Goal: Information Seeking & Learning: Learn about a topic

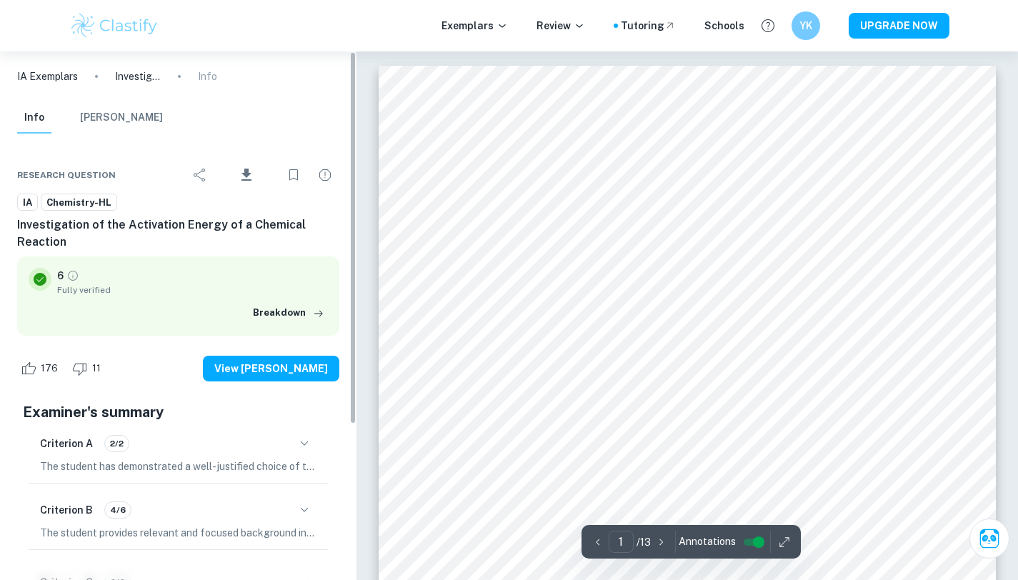
click at [110, 17] on img at bounding box center [114, 25] width 91 height 29
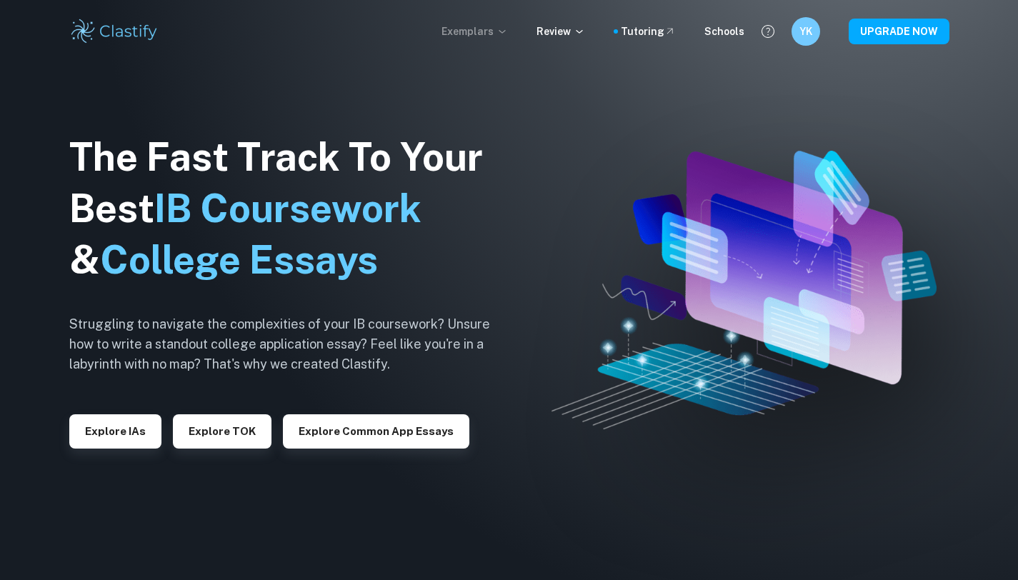
click at [490, 32] on p "Exemplars" at bounding box center [474, 32] width 66 height 16
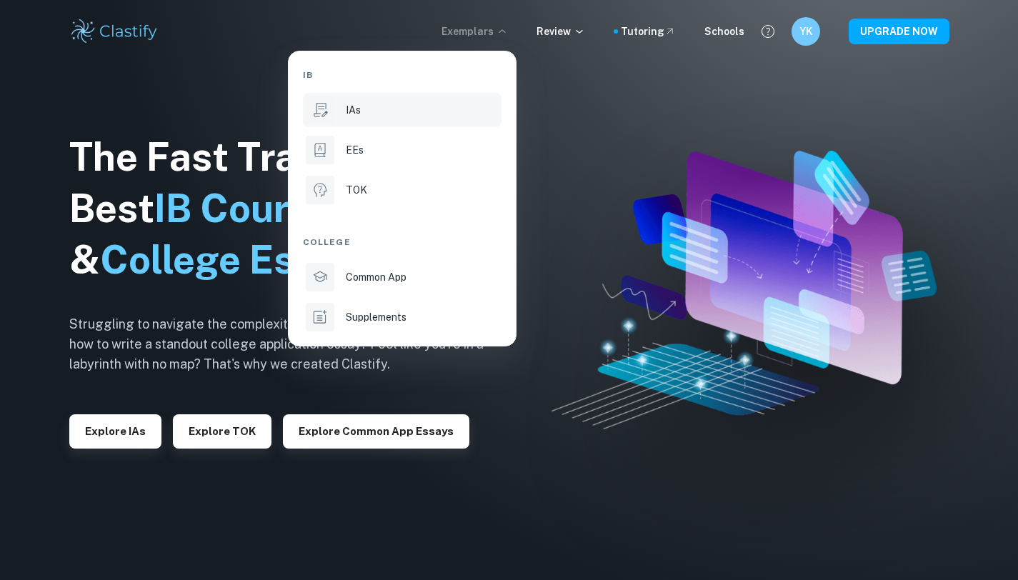
click at [368, 96] on li "IAs" at bounding box center [402, 110] width 199 height 34
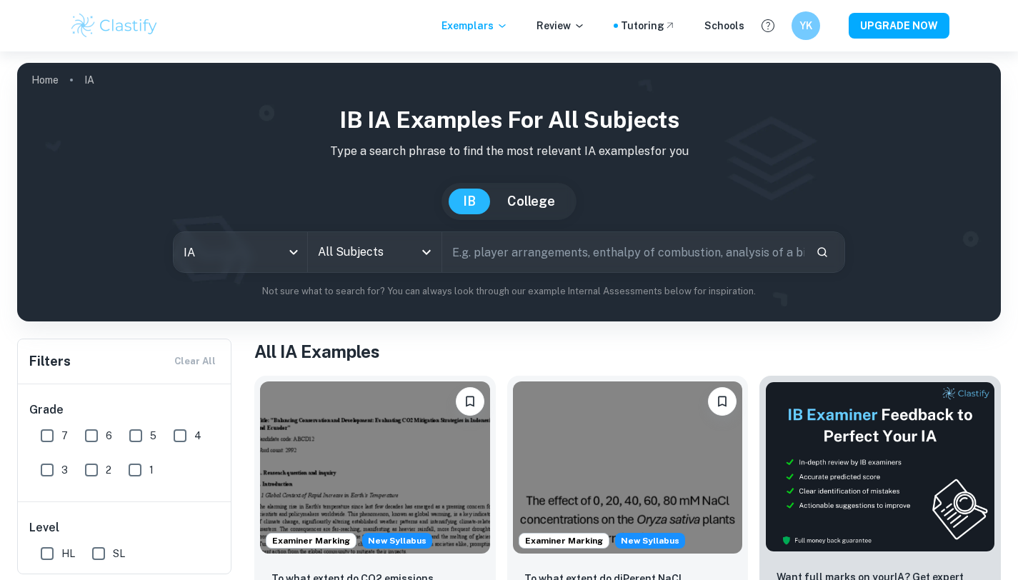
click at [492, 253] on input "text" at bounding box center [623, 252] width 363 height 40
type input "chemistry"
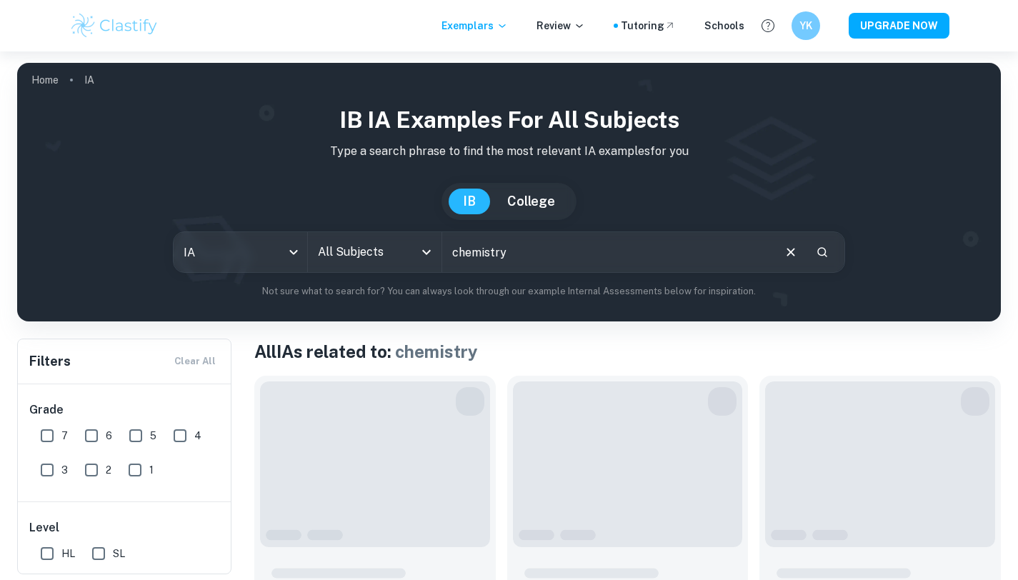
click at [529, 254] on input "chemistry" at bounding box center [607, 252] width 330 height 40
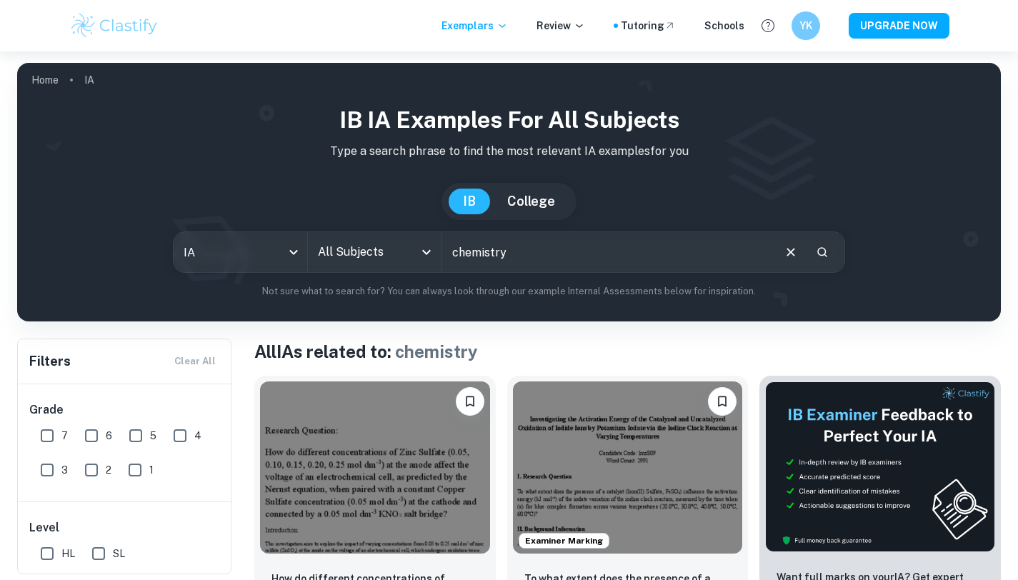
click at [529, 254] on input "chemistry" at bounding box center [607, 252] width 330 height 40
type input "activation energy"
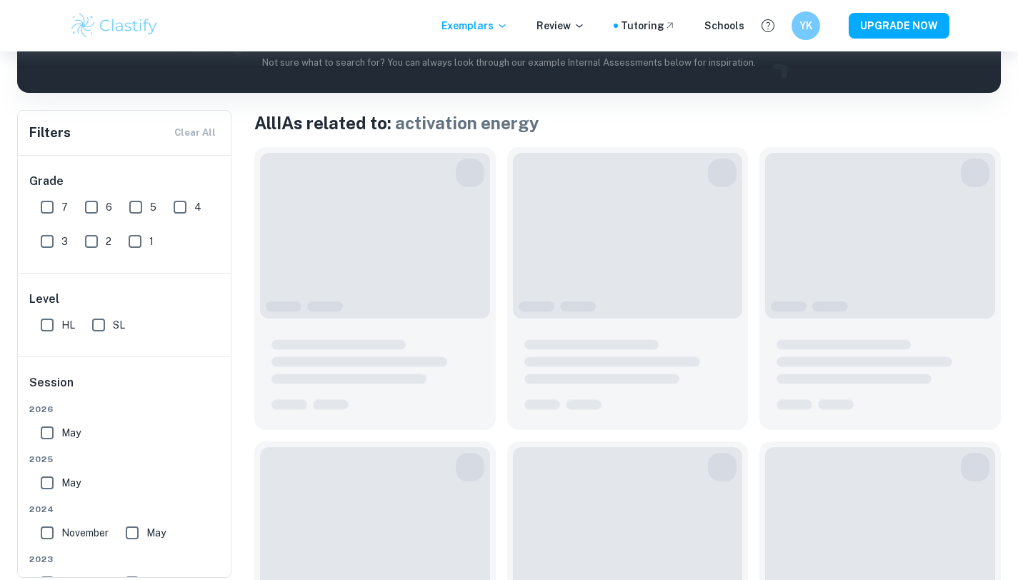
scroll to position [232, 0]
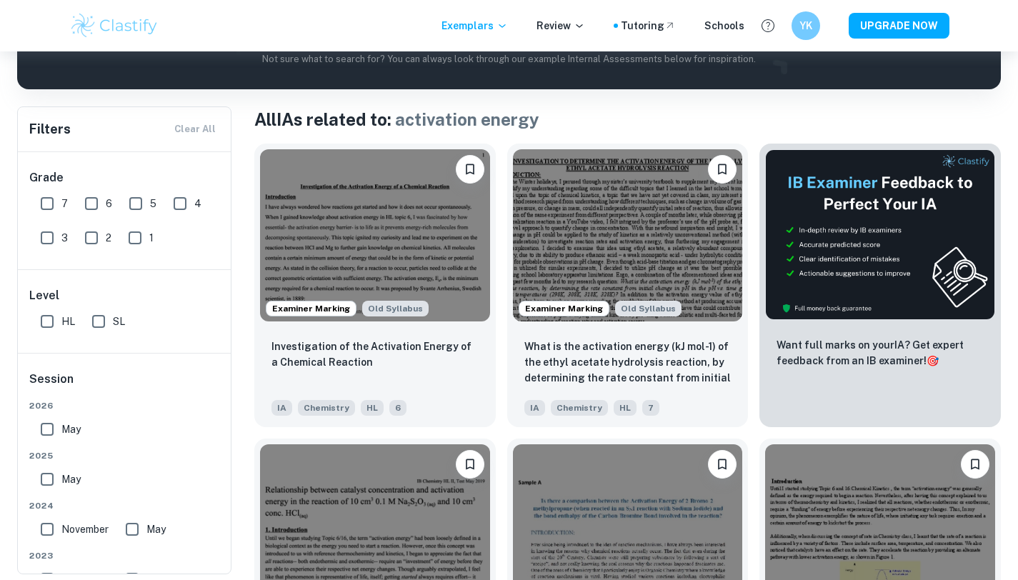
click at [498, 439] on div "Old Syllabus Is the a comparision between the activation energy of 2-bromo-2met…" at bounding box center [622, 574] width 253 height 295
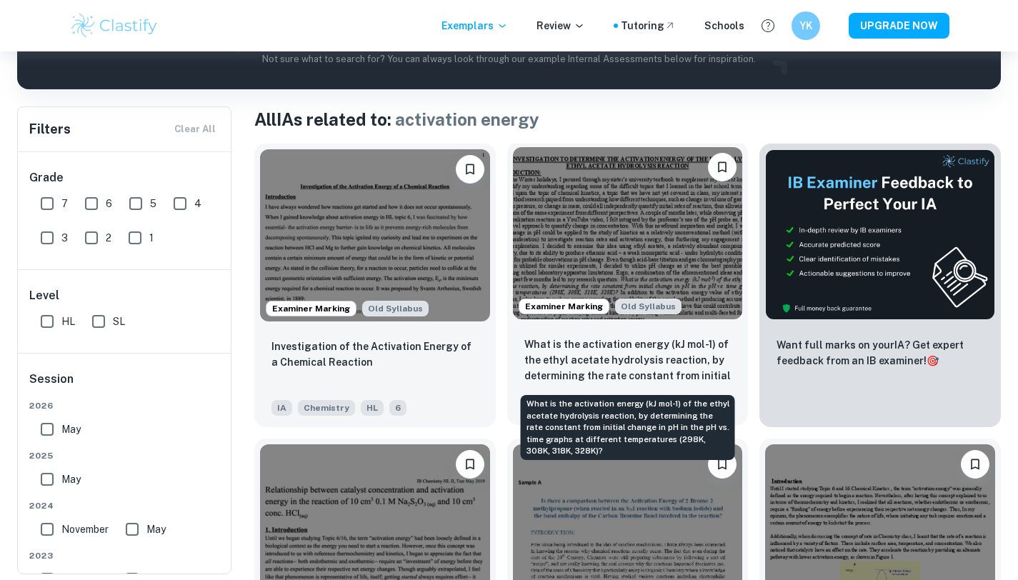
click at [647, 345] on p "What is the activation energy (kJ mol-1) of the ethyl acetate hydrolysis reacti…" at bounding box center [627, 360] width 207 height 49
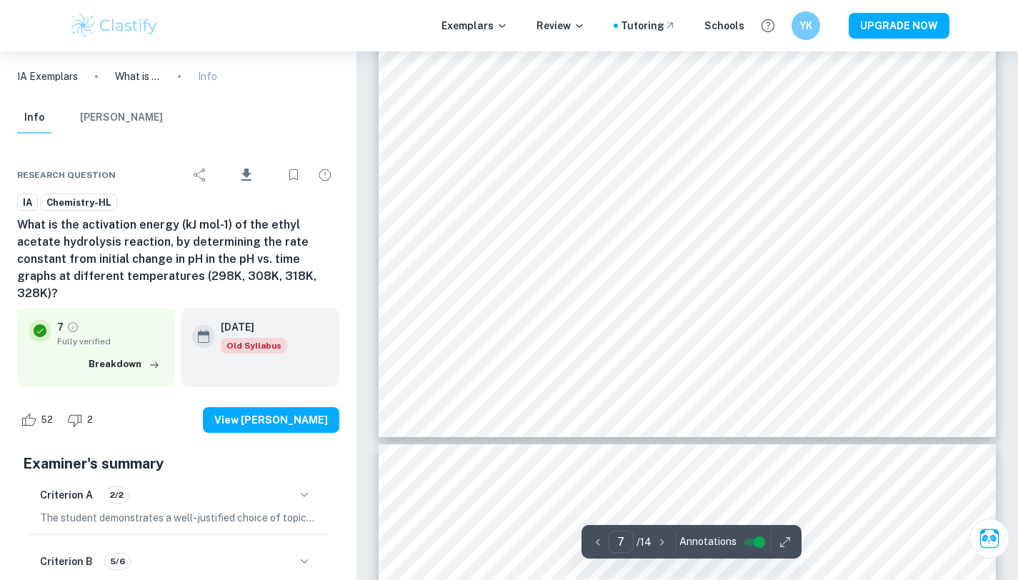
type input "8"
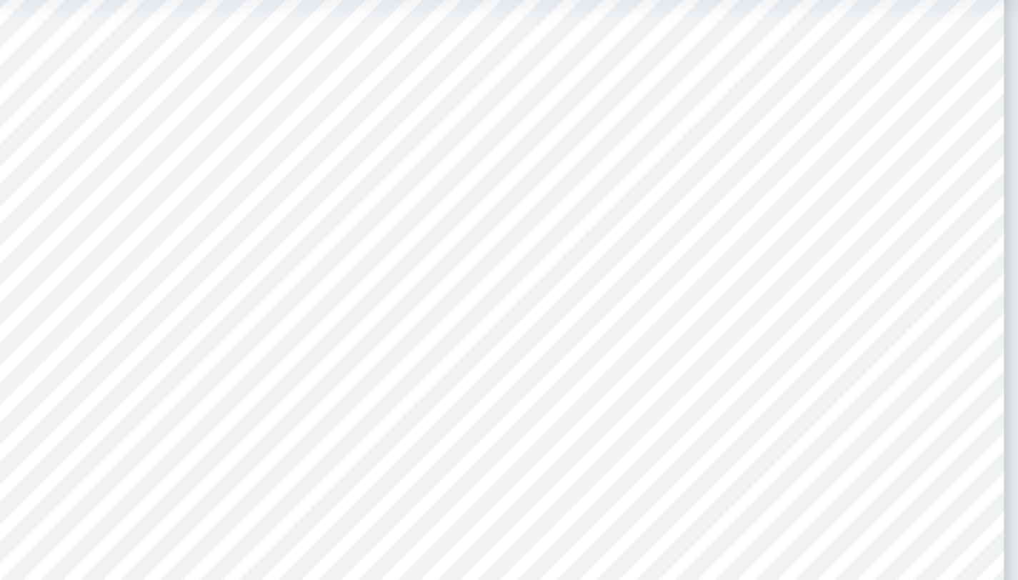
scroll to position [6591, 0]
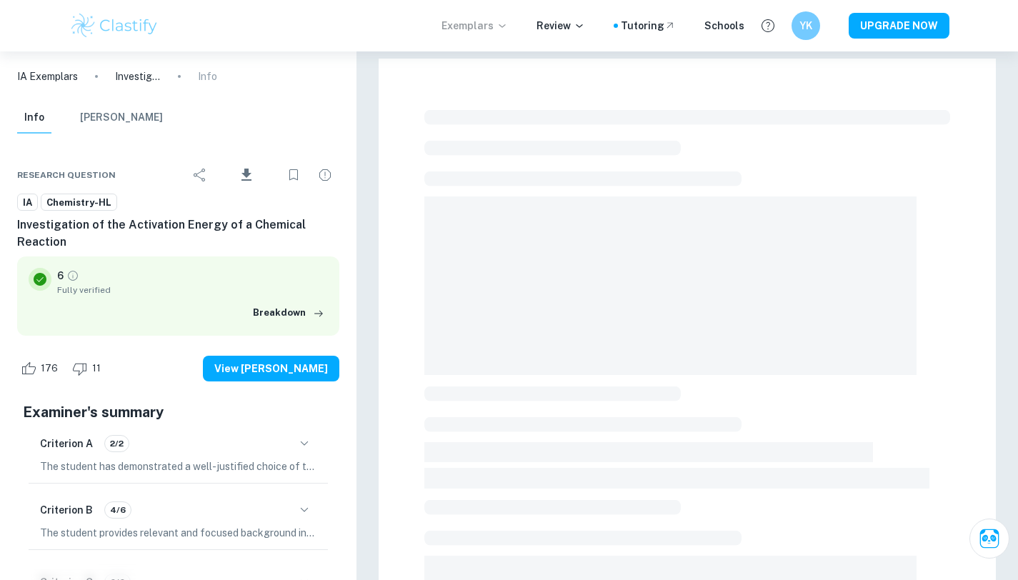
click at [481, 28] on p "Exemplars" at bounding box center [474, 26] width 66 height 16
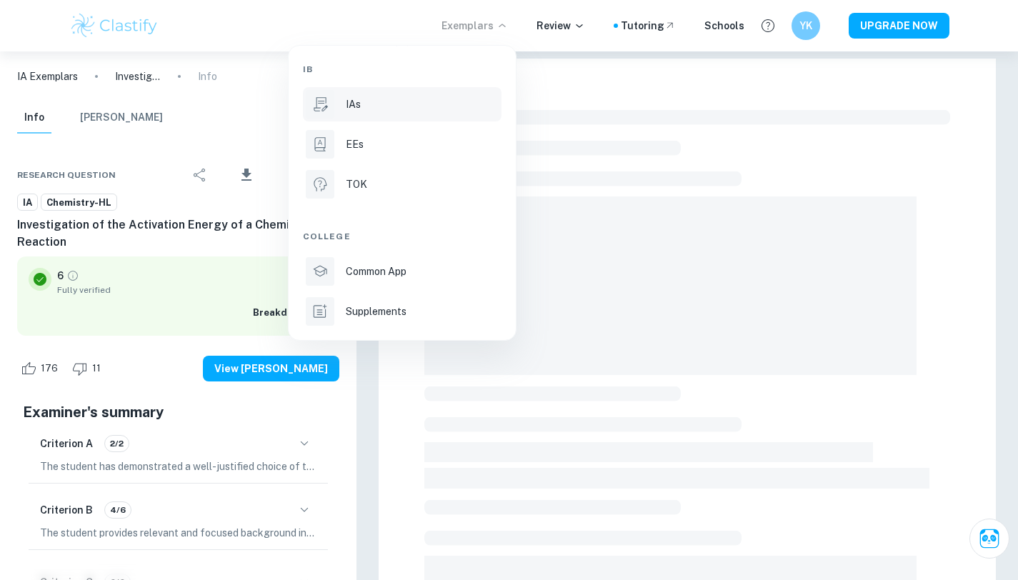
click at [421, 104] on div "IAs" at bounding box center [422, 104] width 153 height 16
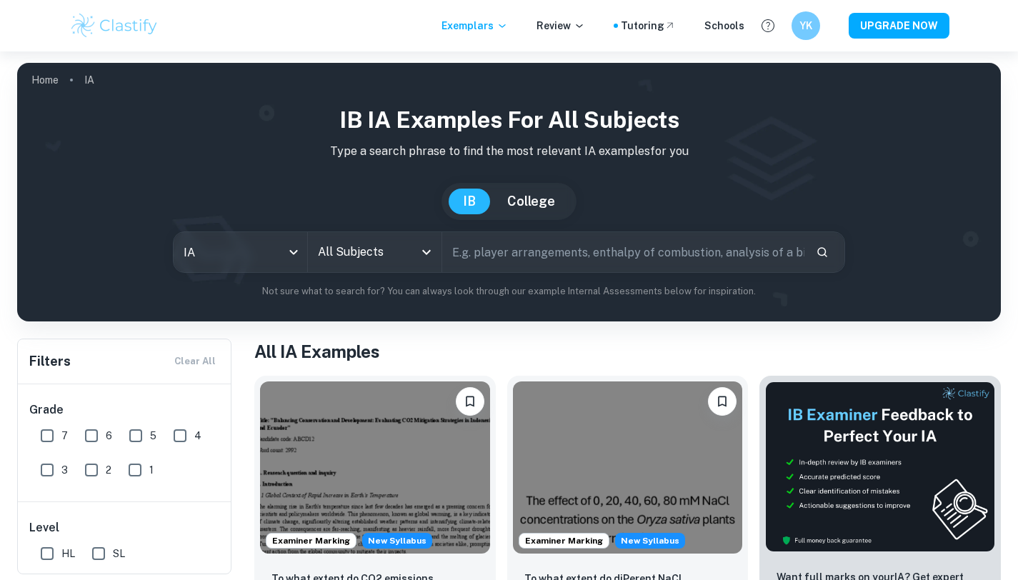
click at [541, 251] on input "text" at bounding box center [623, 252] width 363 height 40
type input "activation energy"
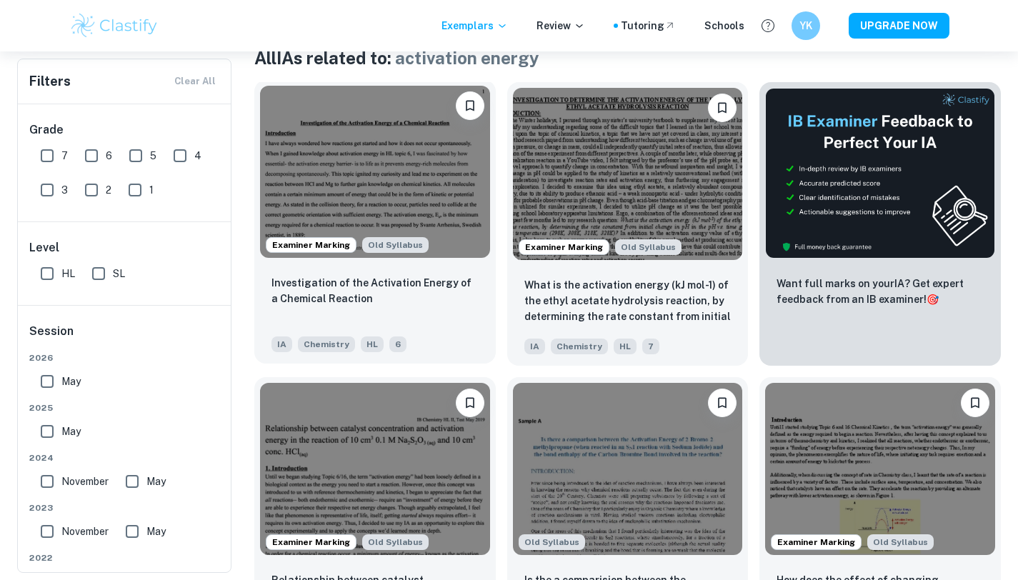
scroll to position [333, 0]
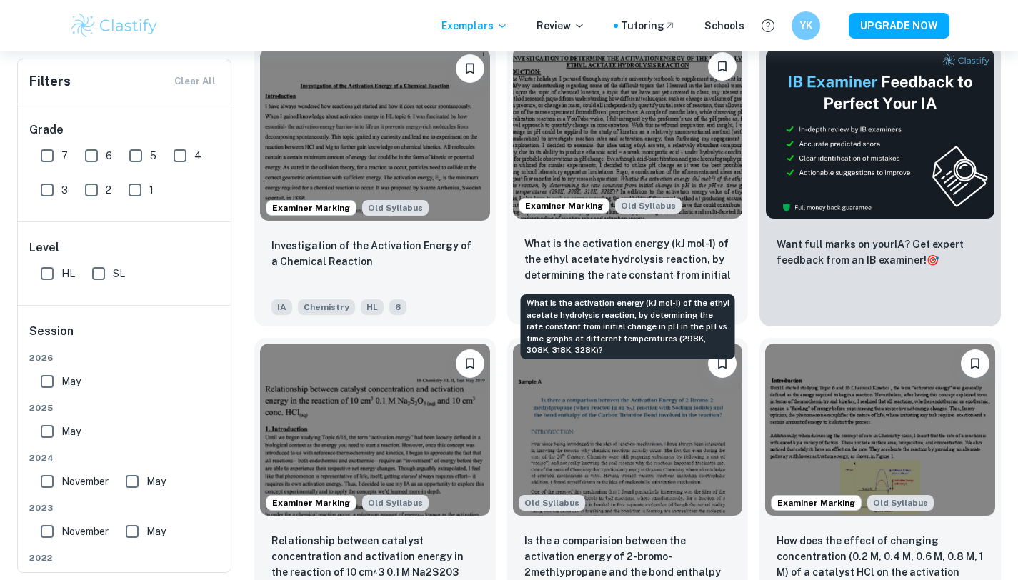
click at [657, 257] on p "What is the activation energy (kJ mol-1) of the ethyl acetate hydrolysis reacti…" at bounding box center [627, 260] width 207 height 49
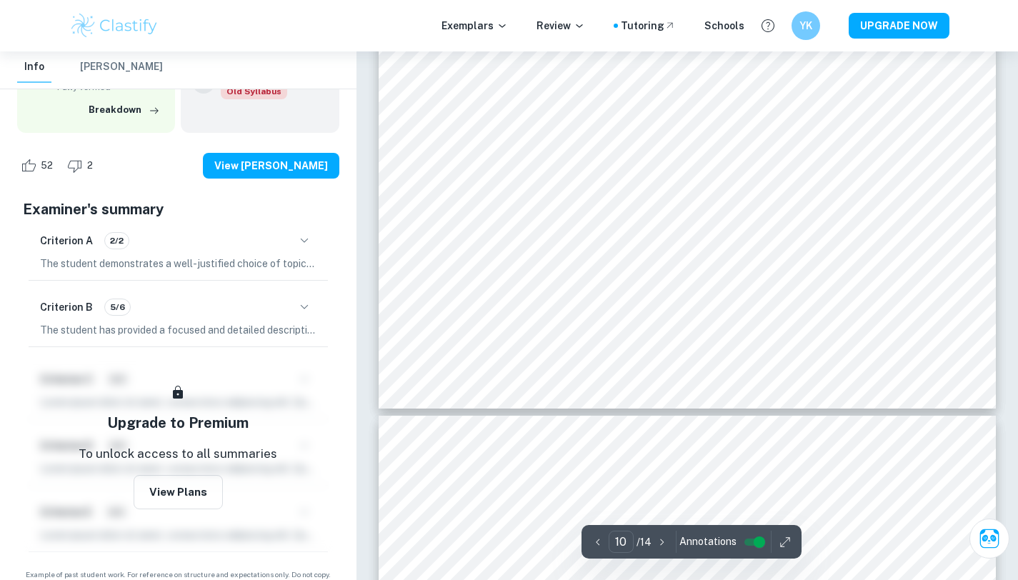
scroll to position [8742, 0]
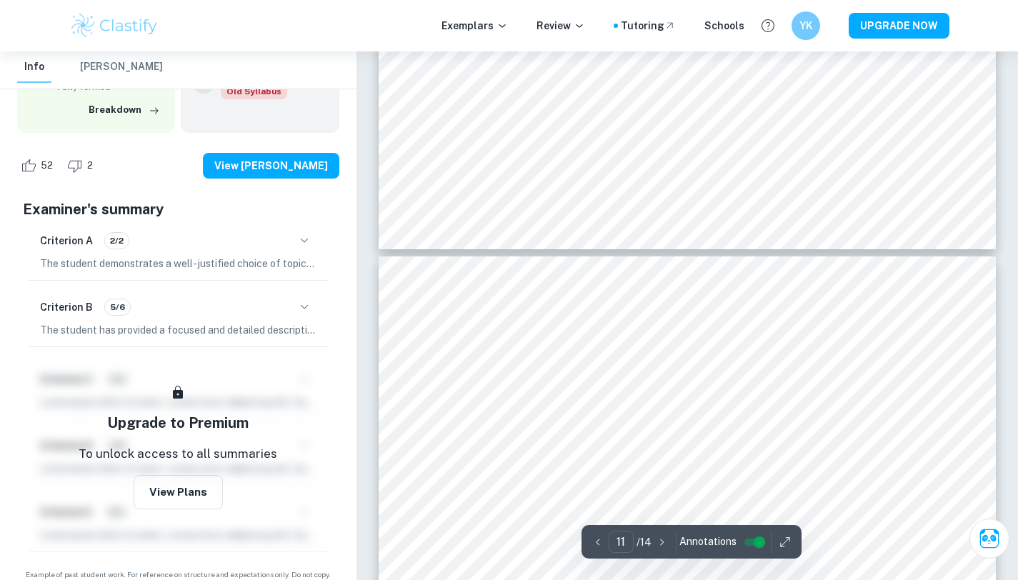
type input "12"
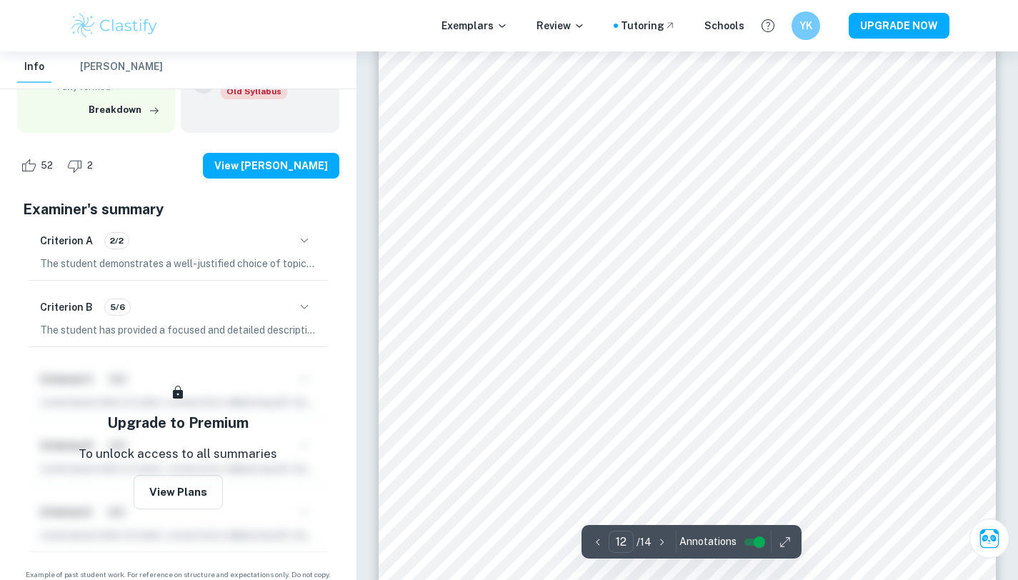
scroll to position [10140, 0]
